Goal: Transaction & Acquisition: Purchase product/service

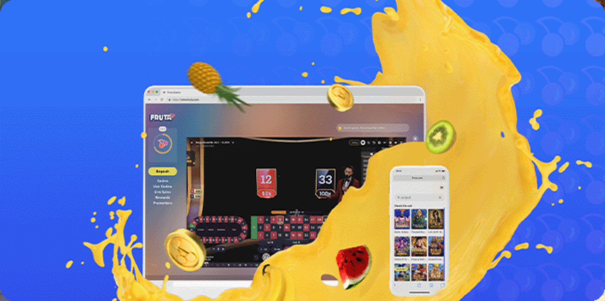
click at [36, 25] on span "Kirjaudu" at bounding box center [43, 23] width 15 height 5
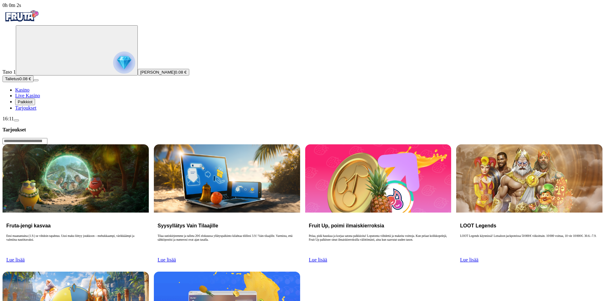
click at [33, 104] on span "Palkkiot" at bounding box center [25, 102] width 15 height 5
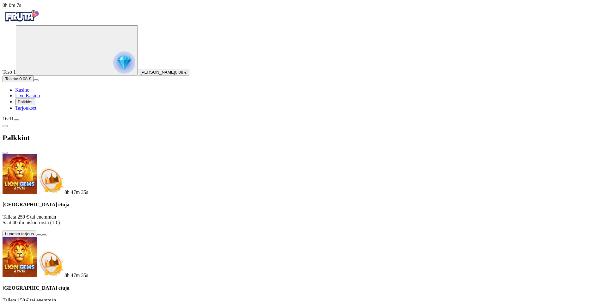
drag, startPoint x: 98, startPoint y: 257, endPoint x: 104, endPoint y: 257, distance: 6.4
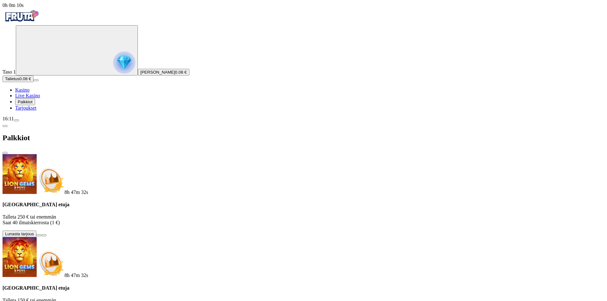
drag, startPoint x: 173, startPoint y: 260, endPoint x: 106, endPoint y: 262, distance: 67.0
click at [5, 153] on span "close icon" at bounding box center [5, 153] width 0 height 0
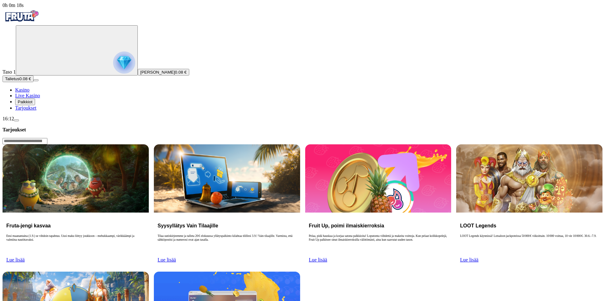
click at [29, 93] on link "Kasino" at bounding box center [22, 89] width 14 height 5
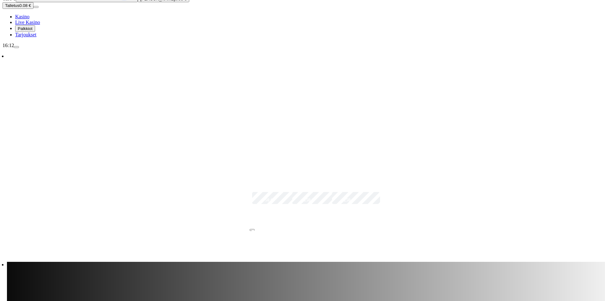
scroll to position [74, 0]
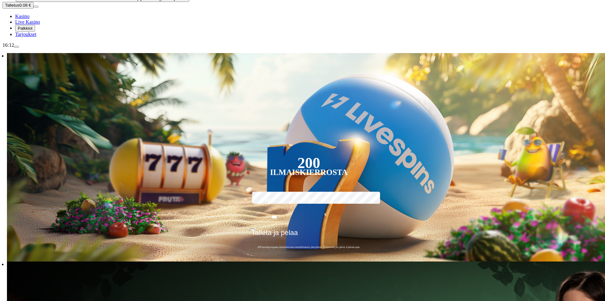
type input "**********"
